Goal: Information Seeking & Learning: Learn about a topic

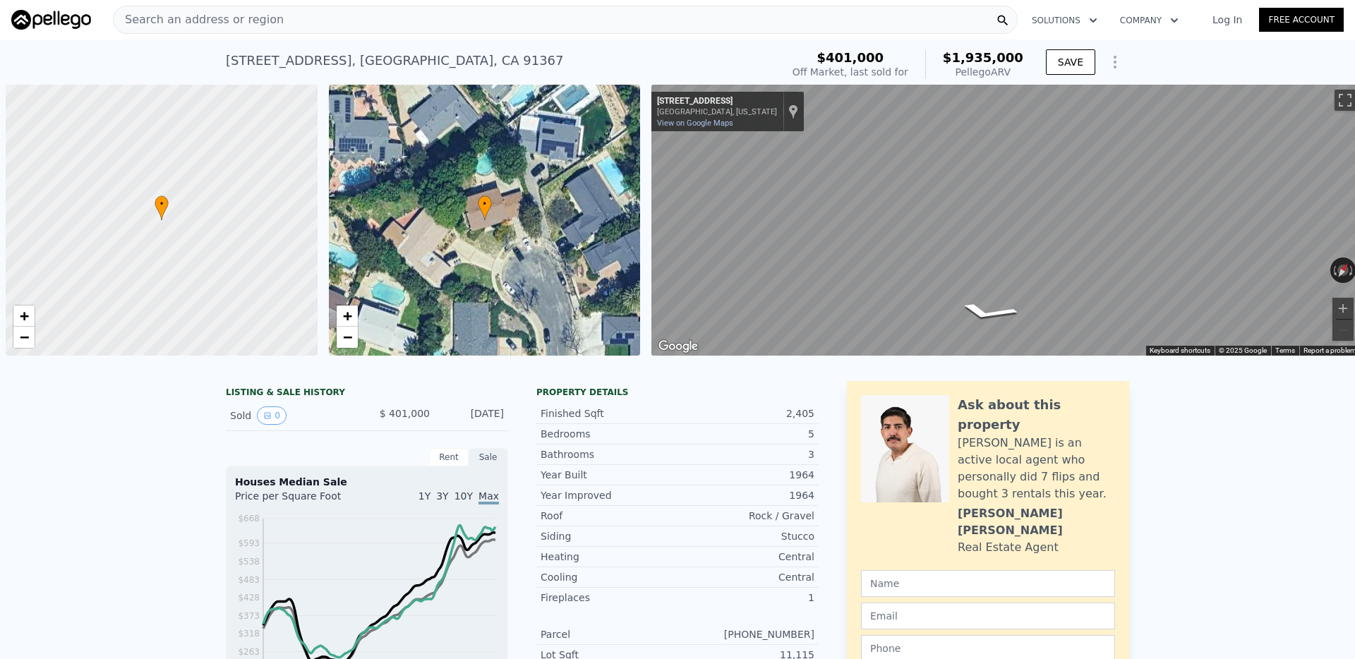
scroll to position [0, 6]
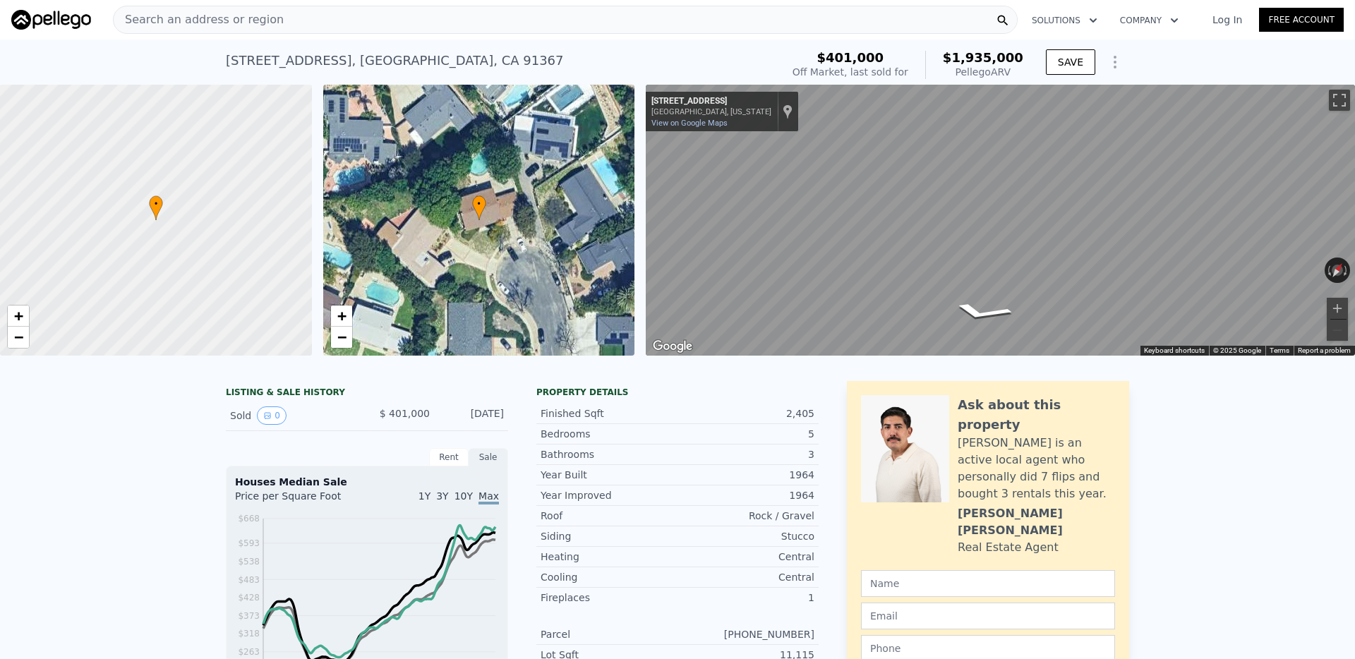
click at [311, 20] on div "Search an address or region" at bounding box center [565, 20] width 905 height 28
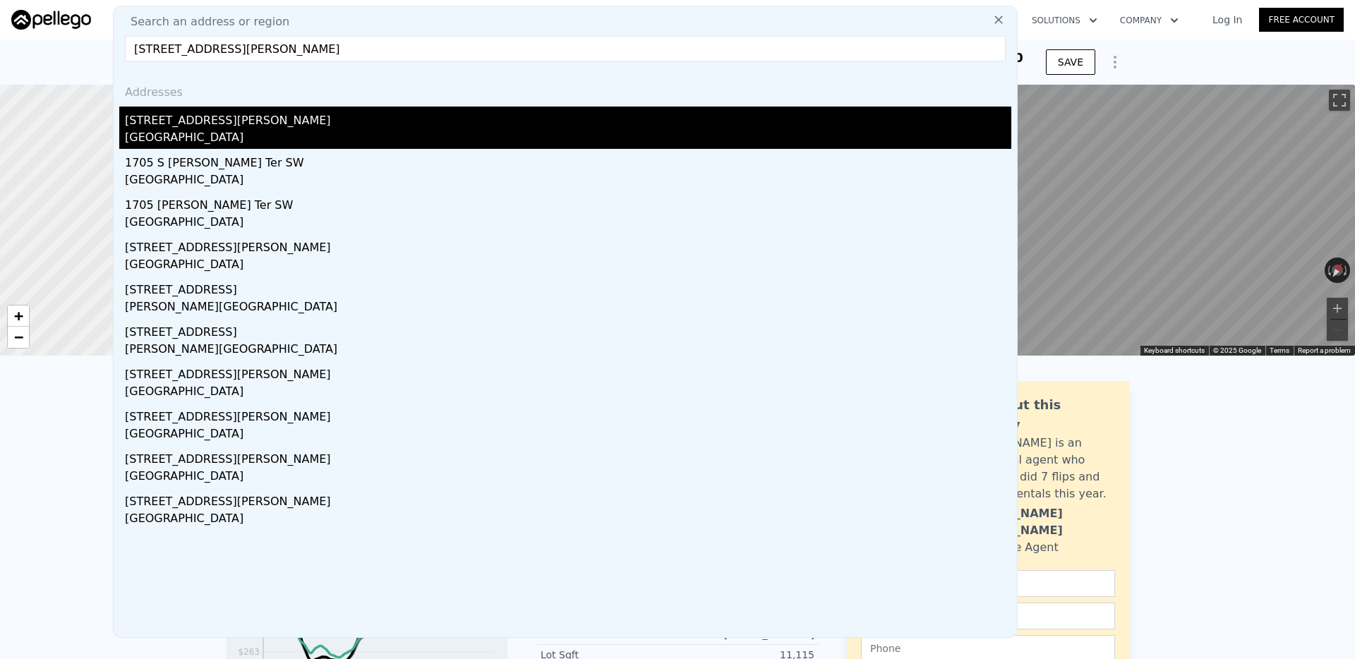
type input "1705 E Alvarado St"
click at [193, 131] on div "Fallbrook, CA 92028" at bounding box center [568, 139] width 886 height 20
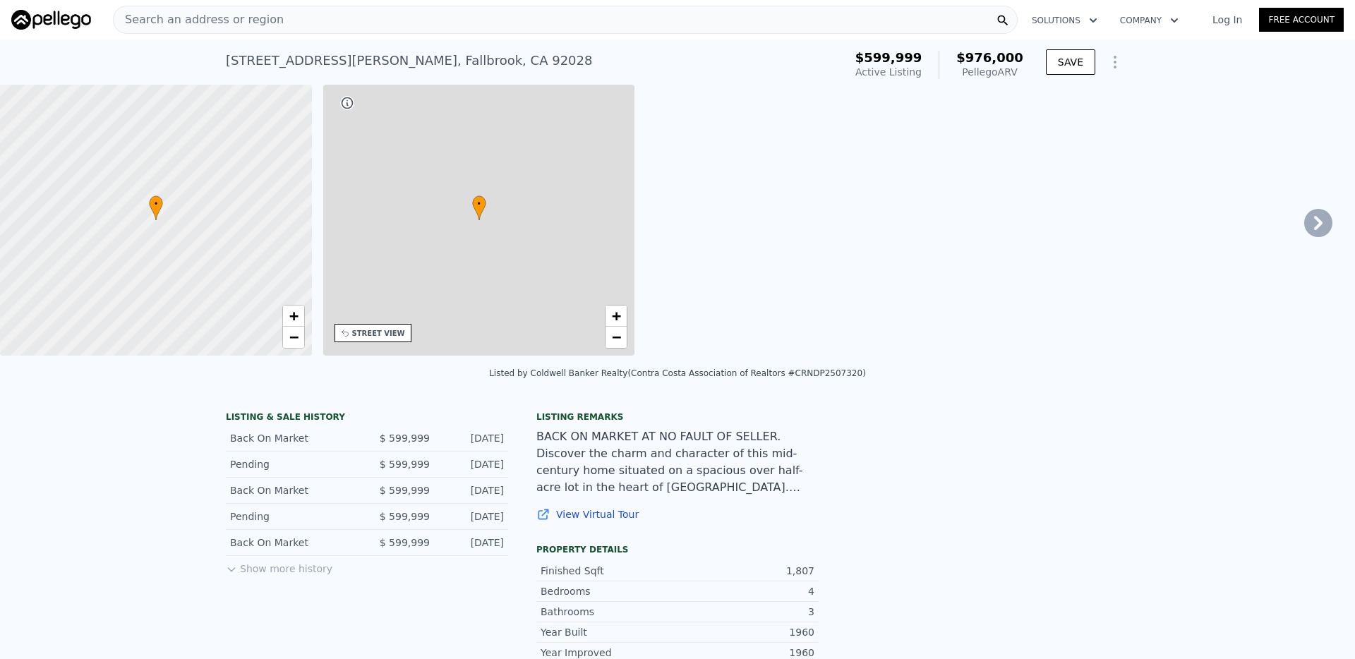
type input "2"
type input "3"
type input "1738"
type input "2468"
type input "15844"
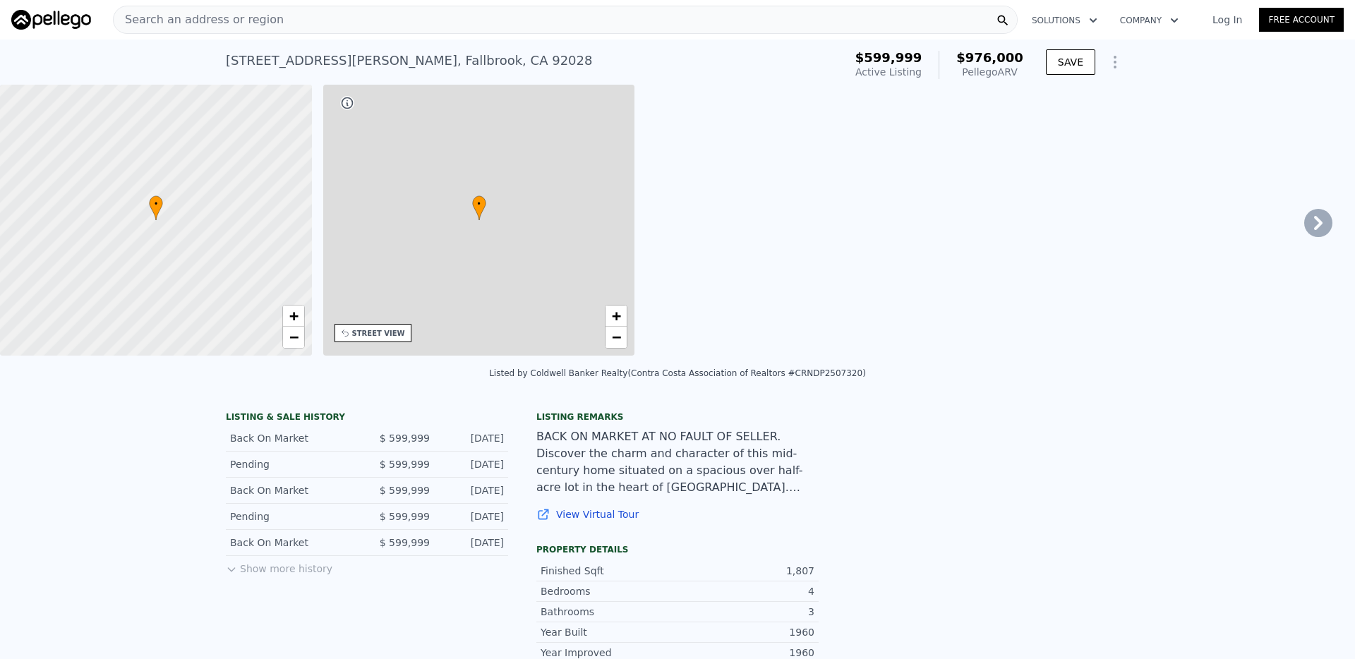
type input "46173"
type input "$ 976,000"
type input "6"
type input "$ 278,781"
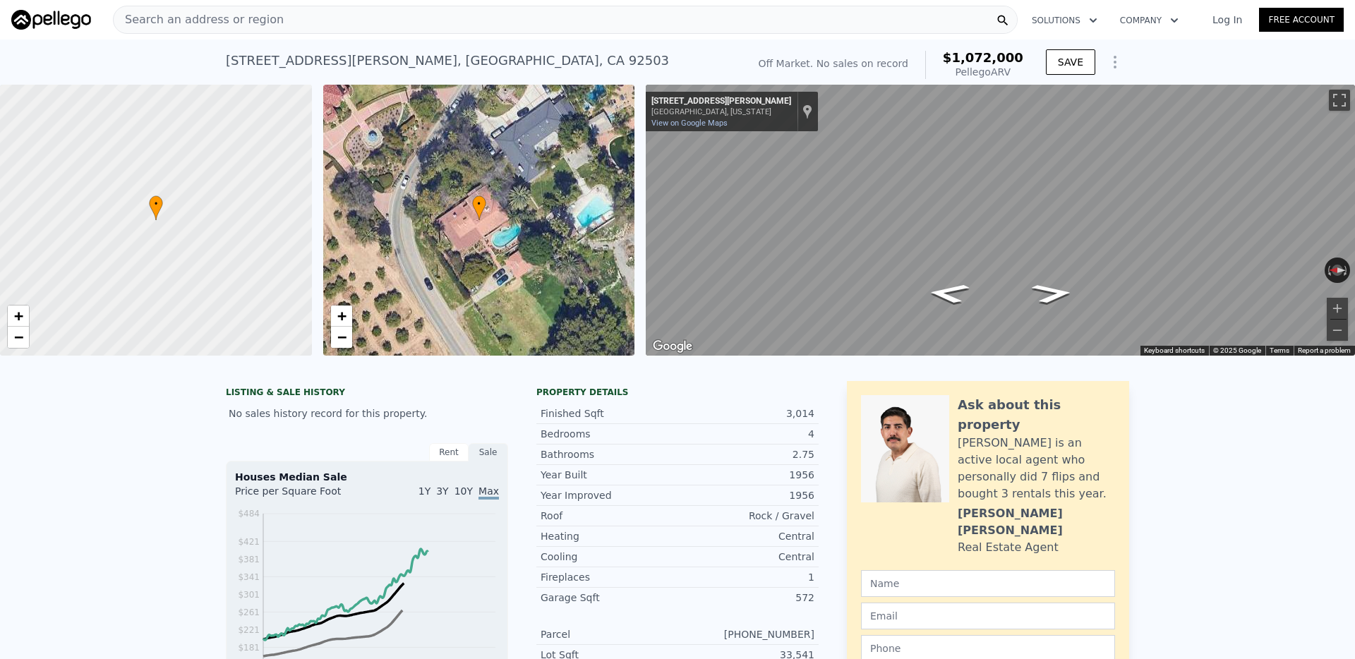
scroll to position [42, 0]
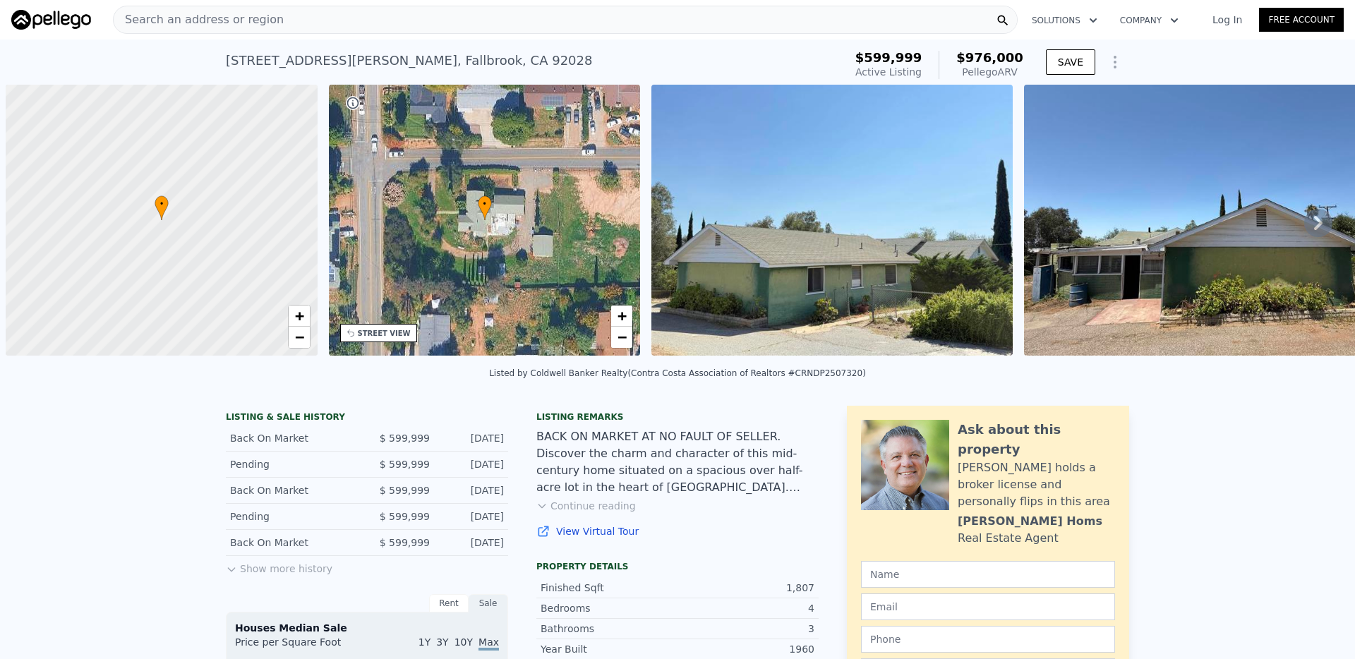
scroll to position [0, 6]
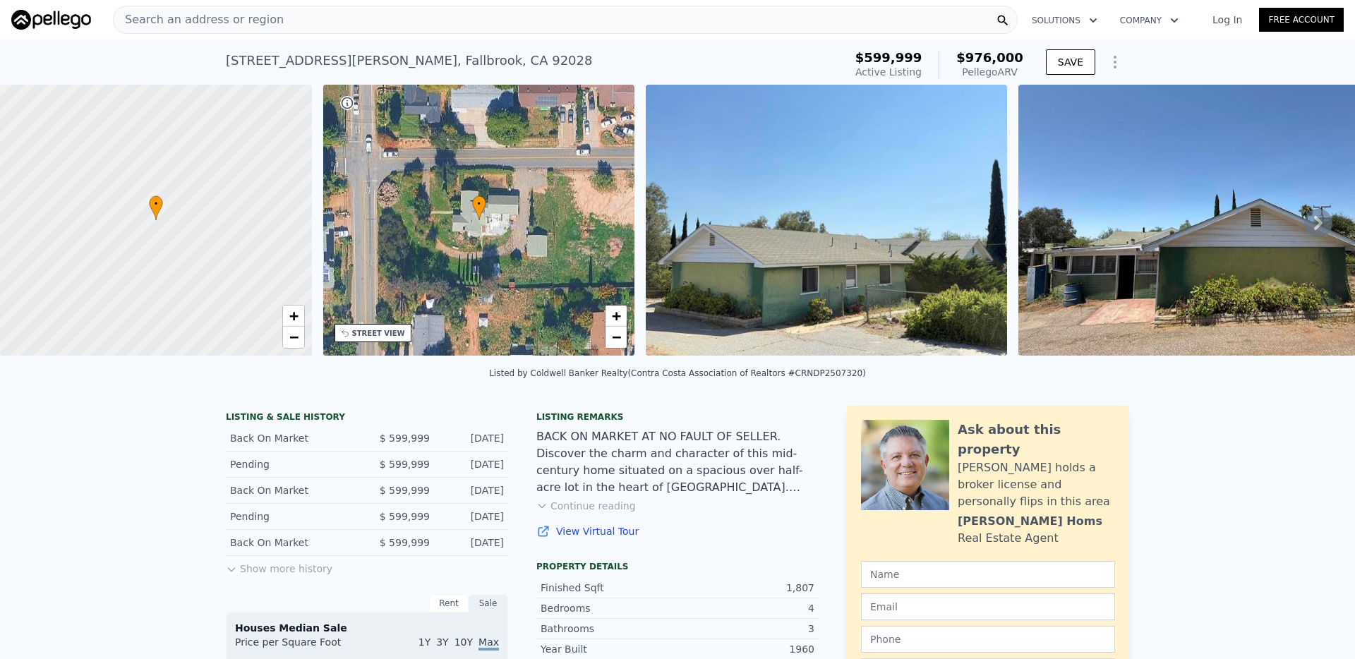
click at [804, 22] on div "Search an address or region" at bounding box center [565, 20] width 905 height 28
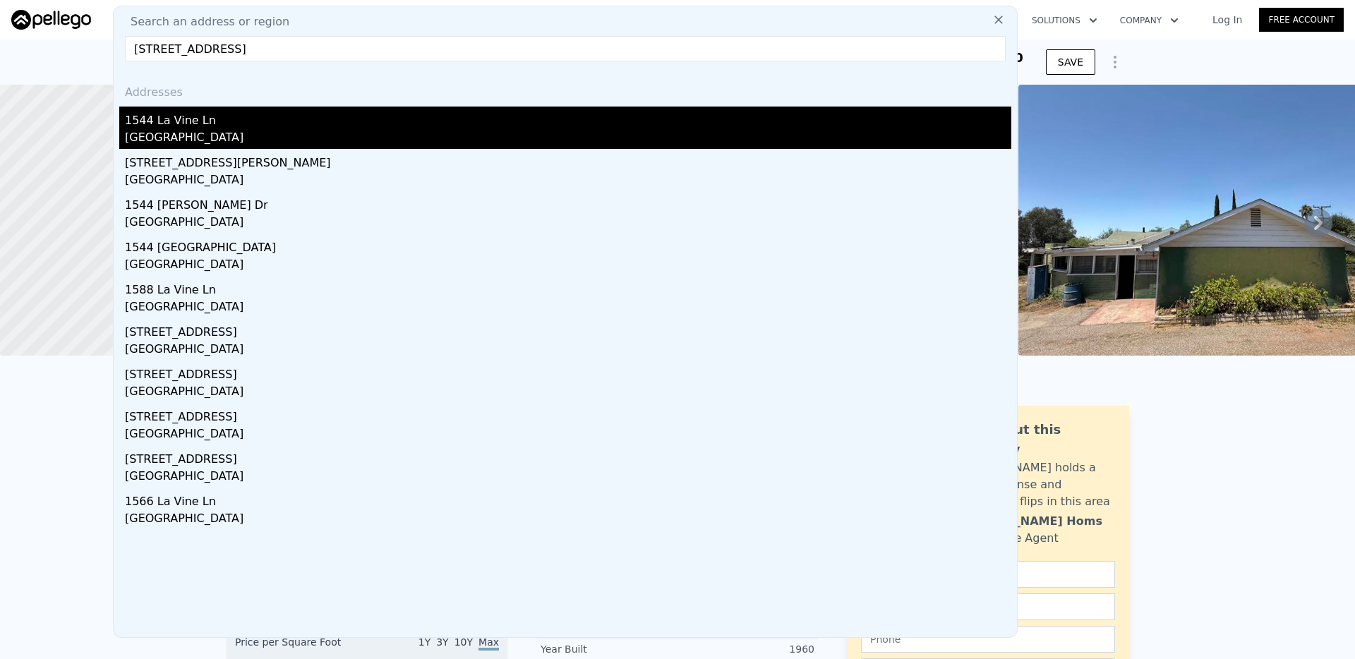
type input "1544 La Vine Lane, Vista, CA 92084"
click at [317, 123] on div "1544 La Vine Ln" at bounding box center [568, 118] width 886 height 23
